Goal: Navigation & Orientation: Find specific page/section

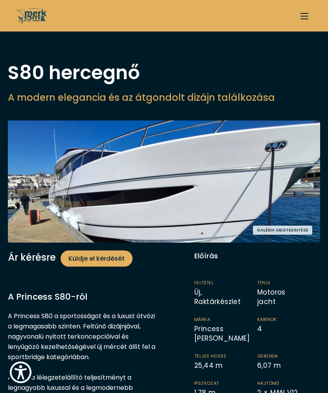
click at [288, 228] on button "Galéria megtekintése" at bounding box center [282, 229] width 59 height 9
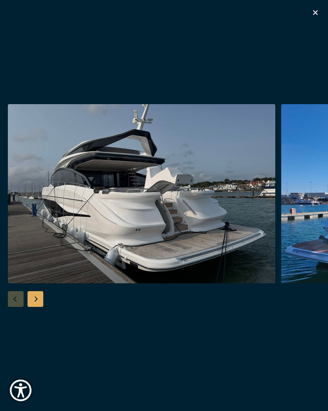
click at [42, 306] on div "Next slide" at bounding box center [36, 299] width 16 height 16
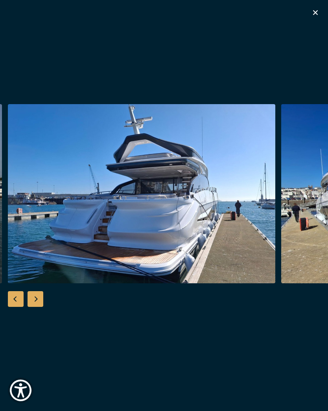
click at [41, 304] on div "Next slide" at bounding box center [36, 299] width 16 height 16
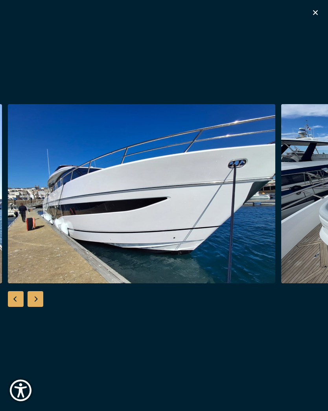
click at [41, 305] on div "Next slide" at bounding box center [36, 299] width 16 height 16
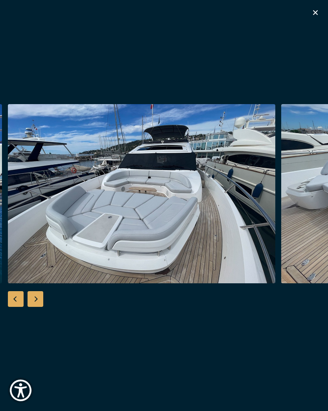
click at [42, 304] on div "Next slide" at bounding box center [36, 299] width 16 height 16
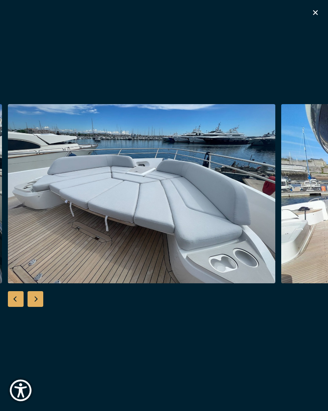
click at [41, 305] on div "Next slide" at bounding box center [36, 299] width 16 height 16
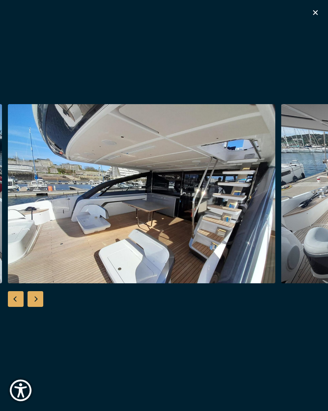
click at [40, 302] on div "Next slide" at bounding box center [36, 299] width 16 height 16
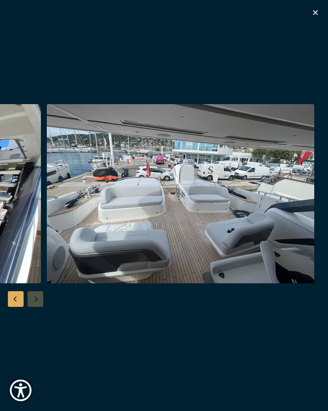
click at [39, 305] on div at bounding box center [164, 205] width 328 height 203
click at [40, 304] on div at bounding box center [164, 205] width 328 height 203
click at [318, 13] on icon "button" at bounding box center [315, 12] width 9 height 9
